Goal: Task Accomplishment & Management: Complete application form

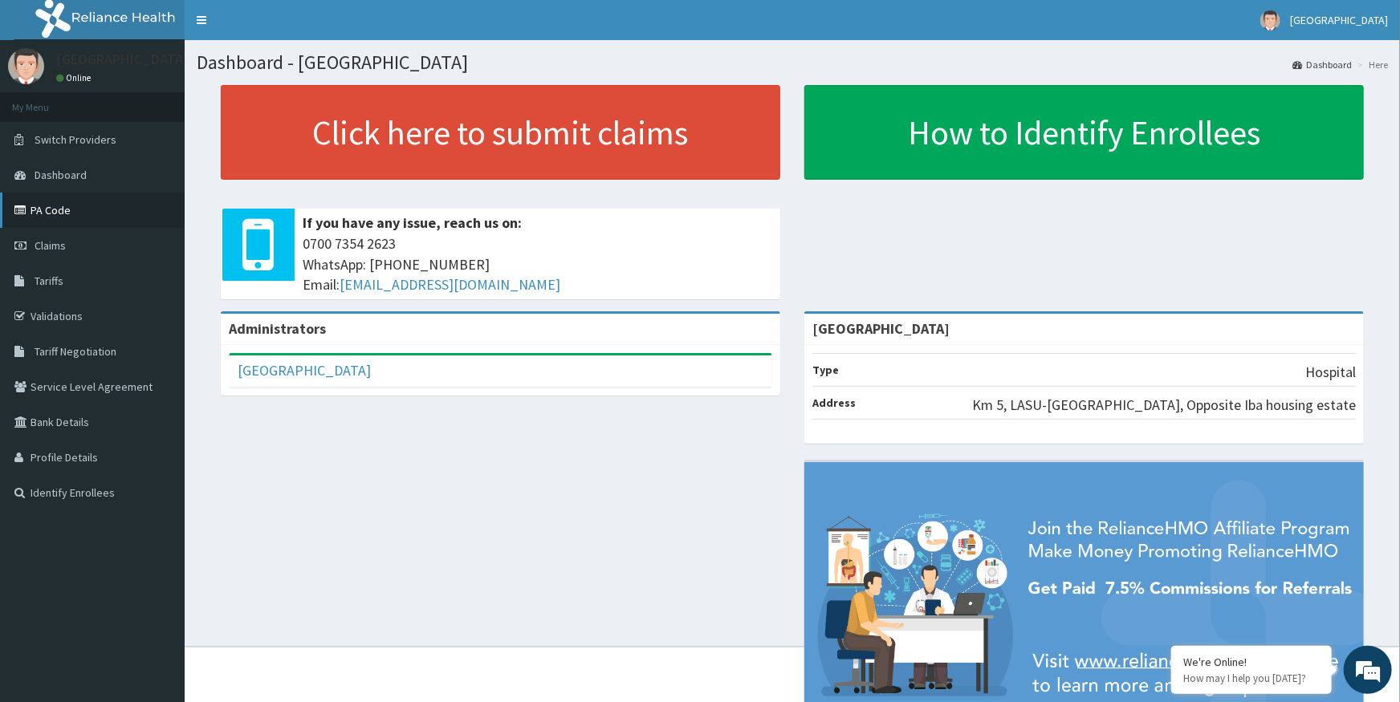
click at [51, 213] on link "PA Code" at bounding box center [92, 210] width 185 height 35
click at [40, 242] on span "Claims" at bounding box center [50, 245] width 31 height 14
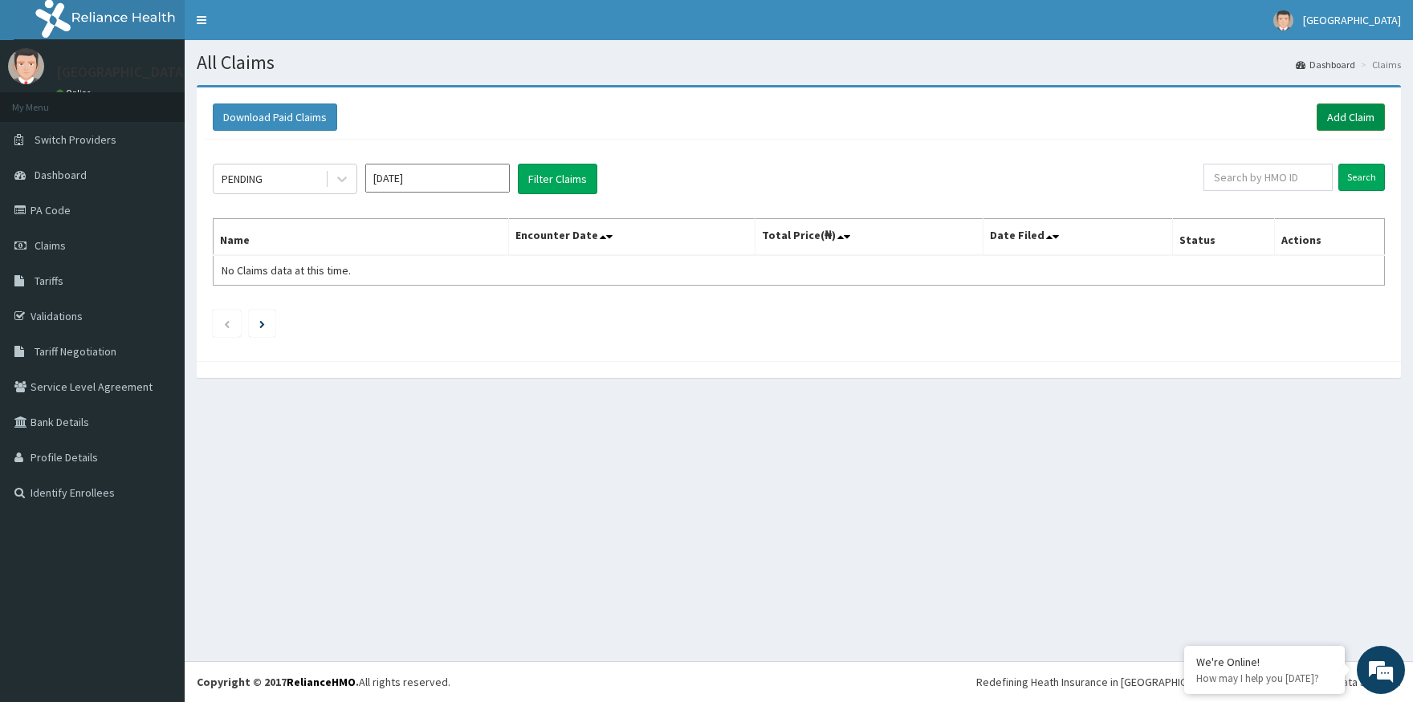
click at [1347, 116] on link "Add Claim" at bounding box center [1351, 117] width 68 height 27
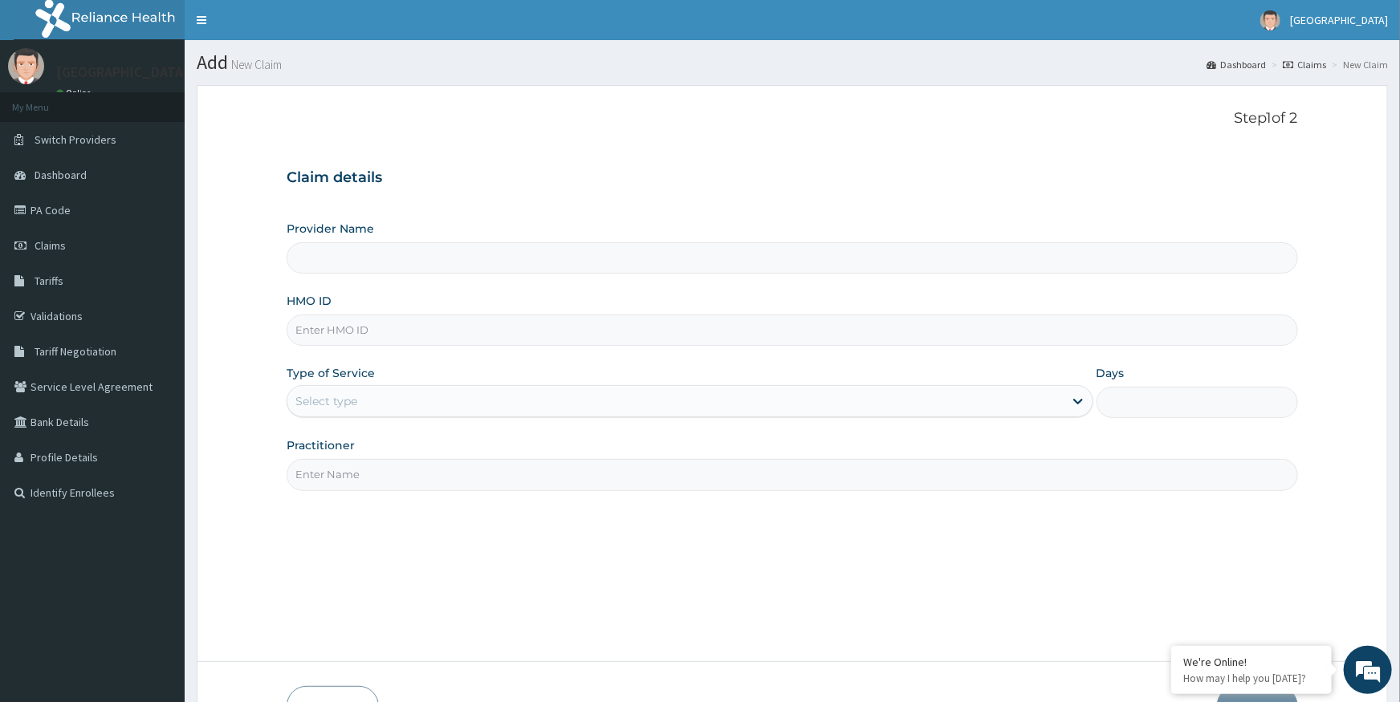
click at [439, 259] on input "Provider Name" at bounding box center [793, 257] width 1012 height 31
type input "[GEOGRAPHIC_DATA]"
click at [544, 261] on input "[GEOGRAPHIC_DATA]" at bounding box center [793, 257] width 1012 height 31
click at [425, 257] on input "[GEOGRAPHIC_DATA]" at bounding box center [793, 257] width 1012 height 31
click at [77, 214] on link "PA Code" at bounding box center [92, 210] width 185 height 35
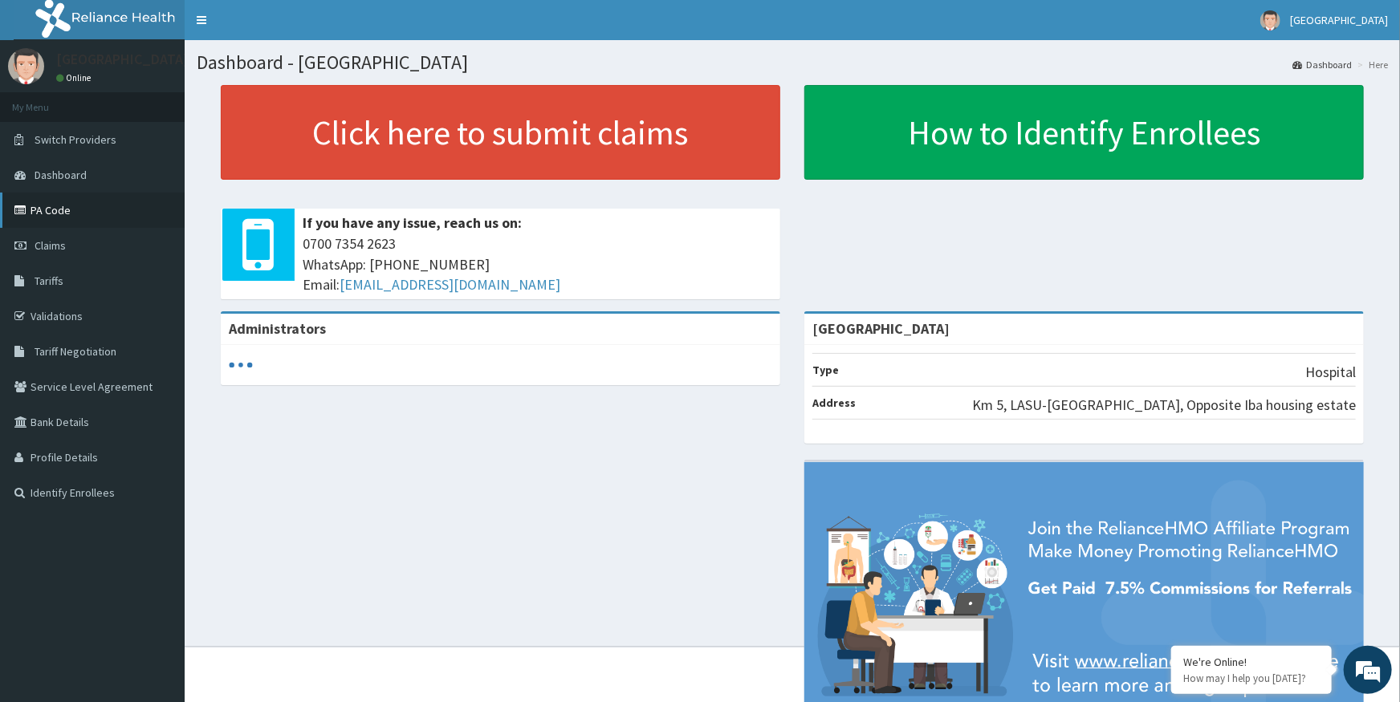
click at [42, 214] on link "PA Code" at bounding box center [92, 210] width 185 height 35
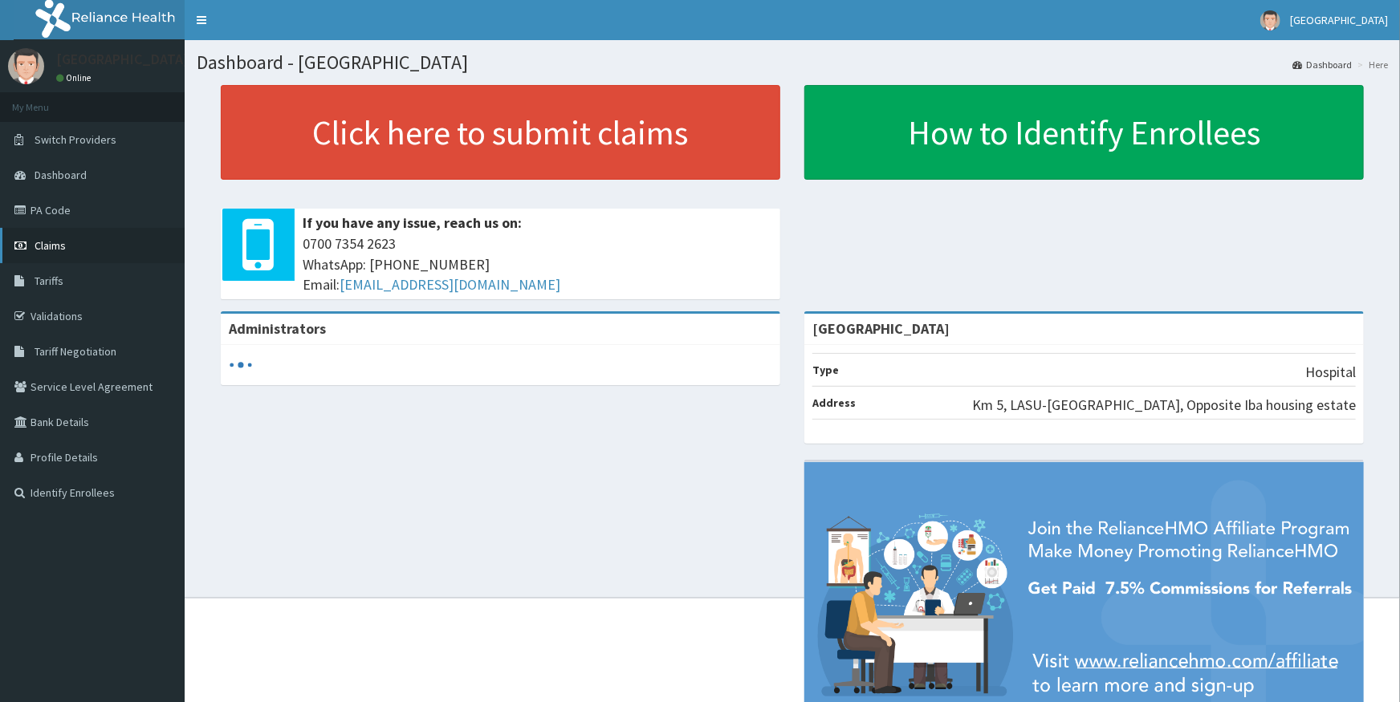
click at [50, 248] on span "Claims" at bounding box center [50, 245] width 31 height 14
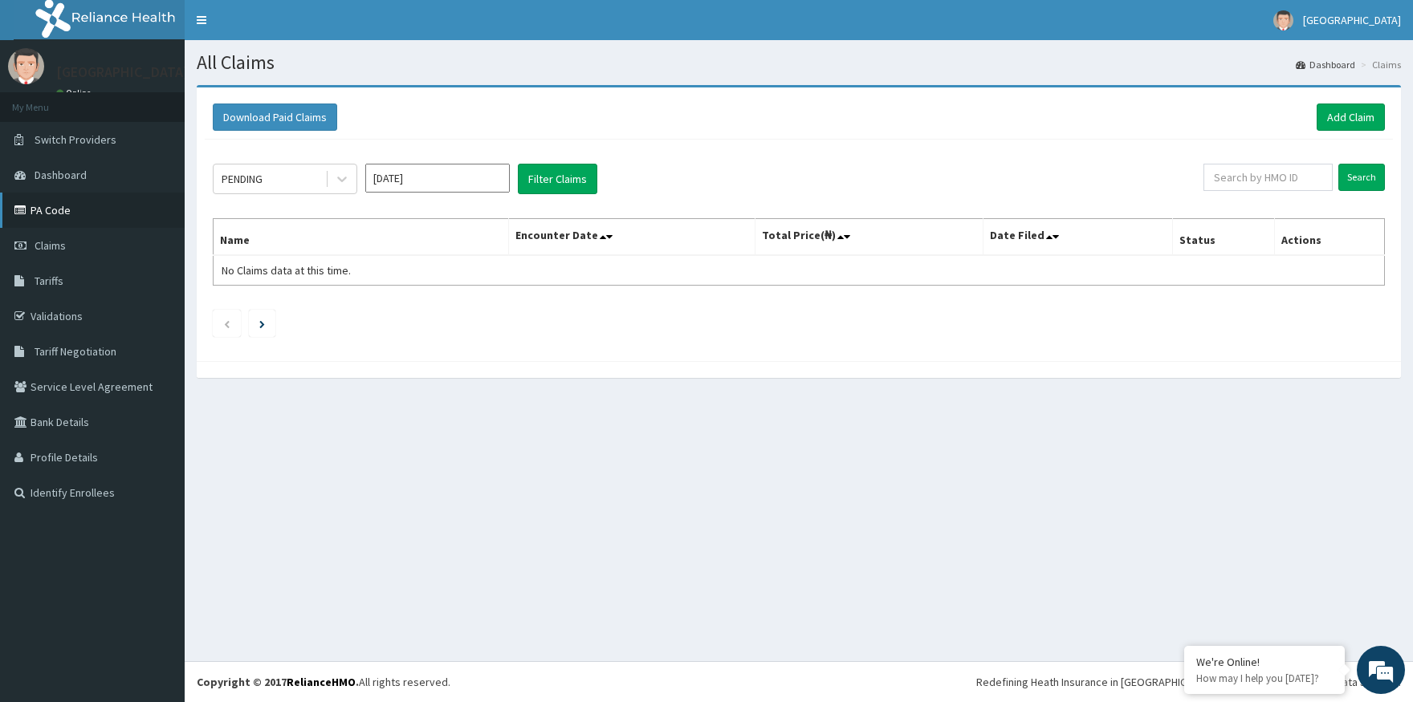
click at [53, 211] on link "PA Code" at bounding box center [92, 210] width 185 height 35
